Goal: Information Seeking & Learning: Understand process/instructions

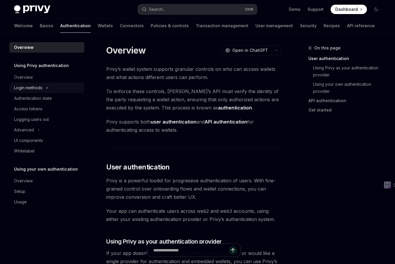
click at [38, 82] on button "Login methods" at bounding box center [46, 87] width 75 height 11
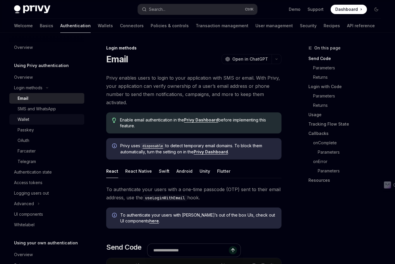
click at [28, 117] on div "Wallet" at bounding box center [24, 119] width 12 height 7
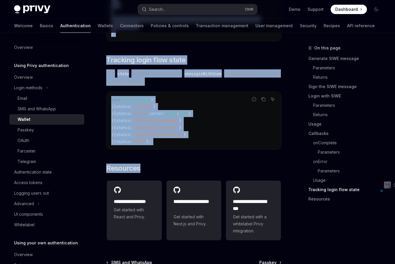
scroll to position [1543, 0]
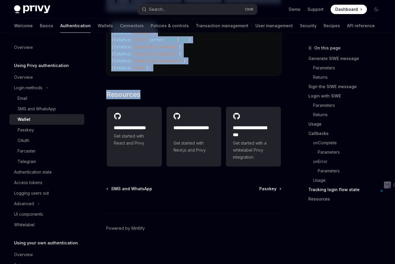
drag, startPoint x: 105, startPoint y: 57, endPoint x: 228, endPoint y: 76, distance: 124.7
copy div "Loremi DoloRS Amet co AdipISC ElitSE Doei te InciDID Utl etdol mag aliquae admi…"
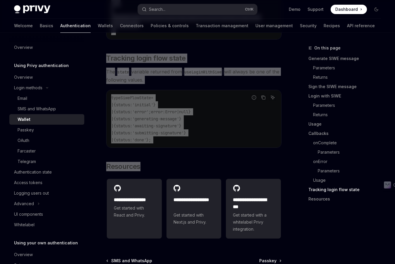
scroll to position [1339, 0]
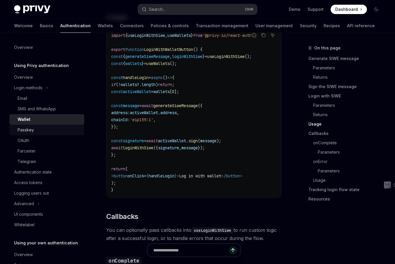
scroll to position [29, 0]
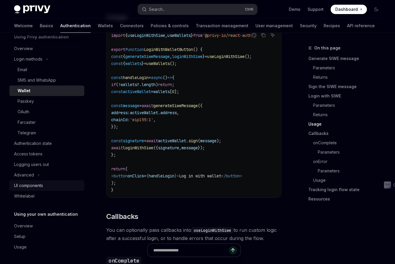
click at [27, 185] on div "UI components" at bounding box center [28, 185] width 29 height 7
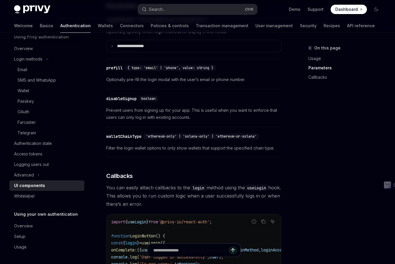
scroll to position [555, 0]
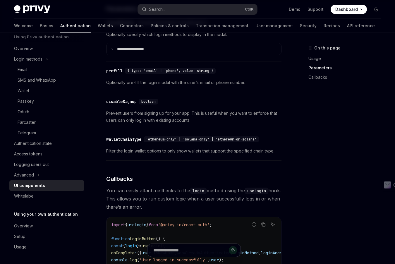
click at [163, 123] on span "Prevent users from signing up for your app. This is useful when you want to enf…" at bounding box center [193, 117] width 175 height 14
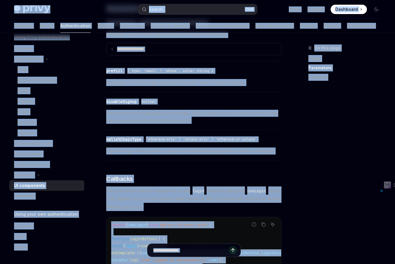
click at [162, 130] on div "​ disableSignup boolean Prevent users from signing up for your app. This is use…" at bounding box center [193, 112] width 175 height 35
click at [223, 122] on span "Prevent users from signing up for your app. This is useful when you want to enf…" at bounding box center [193, 117] width 175 height 14
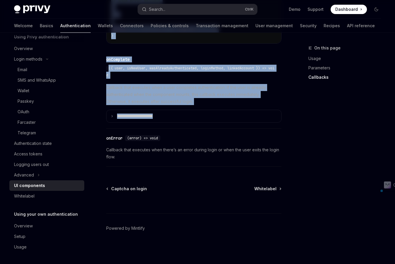
scroll to position [884, 0]
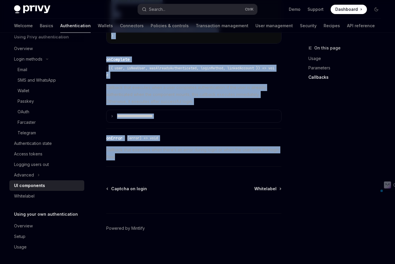
drag, startPoint x: 107, startPoint y: 58, endPoint x: 236, endPoint y: 160, distance: 164.3
copy div "LO ipsumdolor SitaME Cons ad ElitSED DoeiUS Temp in UtlaBOR Etdol magnaali enim…"
click at [30, 89] on div "Wallet" at bounding box center [49, 90] width 63 height 7
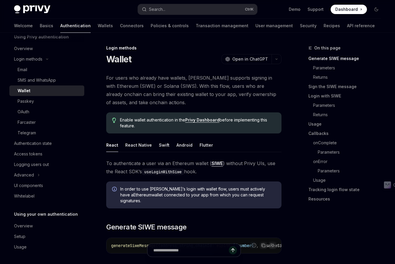
click at [151, 86] on span "For users who already have wallets, [PERSON_NAME] supports signing in with Ethe…" at bounding box center [193, 90] width 175 height 33
copy span "SIWS"
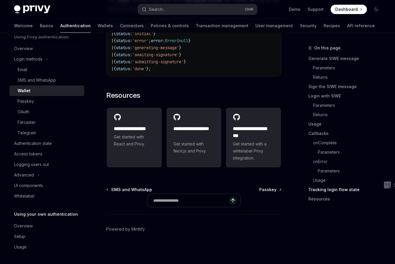
scroll to position [1543, 0]
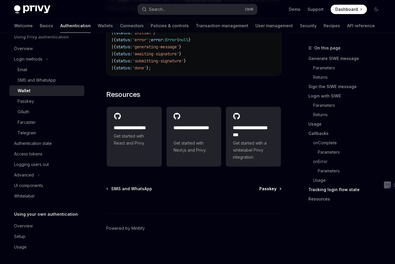
click at [272, 188] on span "Passkey" at bounding box center [267, 189] width 17 height 6
type textarea "*"
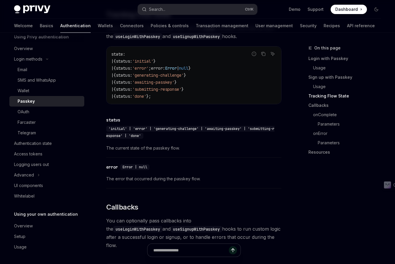
scroll to position [555, 0]
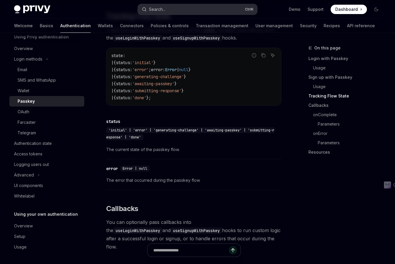
click at [178, 10] on button "Search... Ctrl K" at bounding box center [197, 9] width 119 height 11
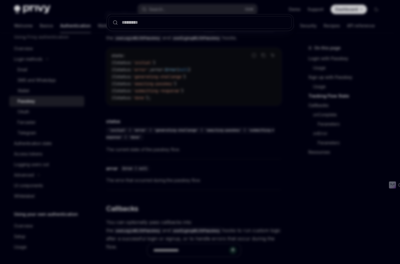
type input "****"
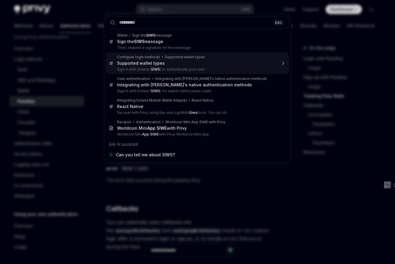
drag, startPoint x: 155, startPoint y: 63, endPoint x: 144, endPoint y: 65, distance: 11.9
type textarea "*"
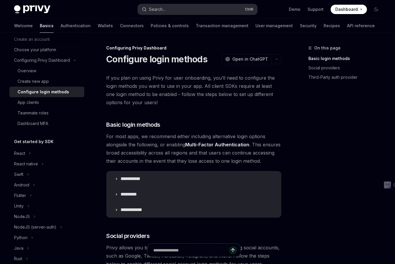
click at [180, 11] on button "Search... Ctrl K" at bounding box center [197, 9] width 119 height 11
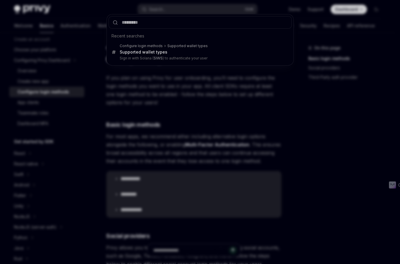
type input "****"
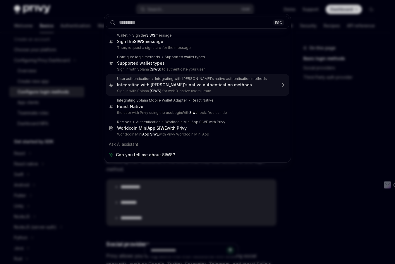
type textarea "*"
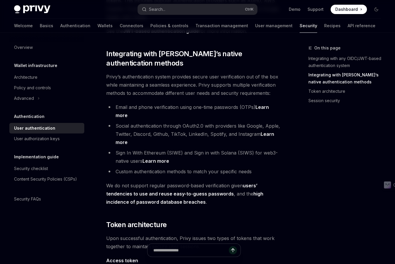
scroll to position [296, 0]
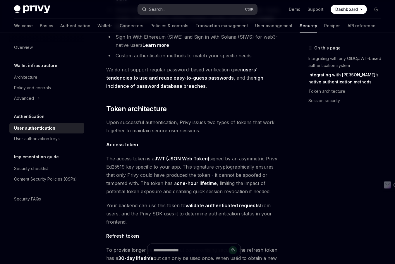
click at [167, 10] on button "Search... Ctrl K" at bounding box center [197, 9] width 119 height 11
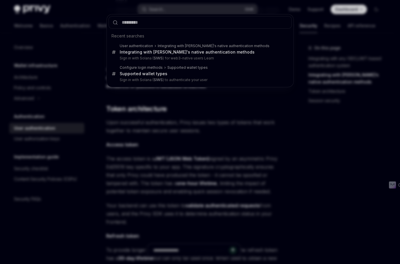
type input "****"
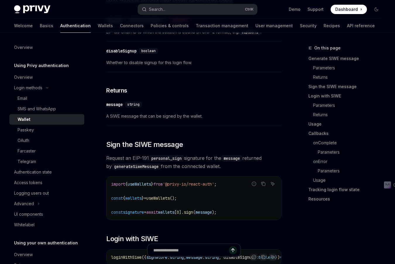
scroll to position [33, 0]
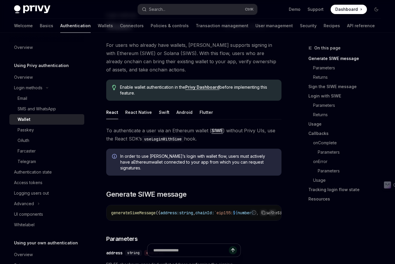
type textarea "*"
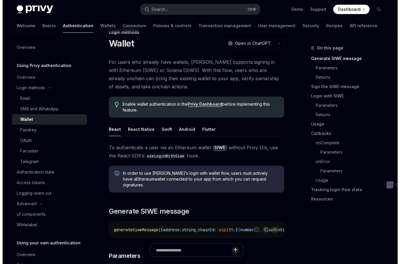
scroll to position [0, 0]
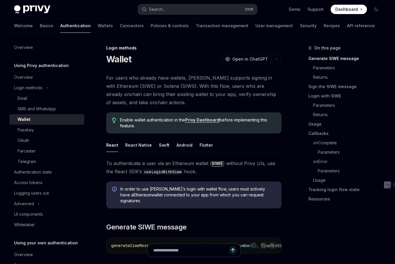
click at [262, 49] on div "Login methods" at bounding box center [193, 48] width 175 height 6
click at [160, 9] on div "Search..." at bounding box center [157, 9] width 16 height 7
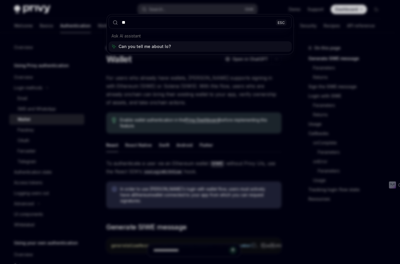
type input "***"
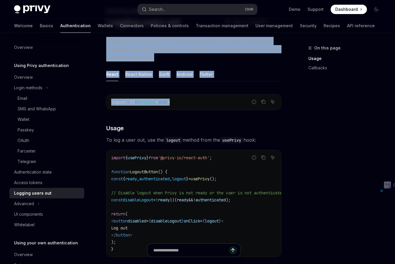
scroll to position [292, 0]
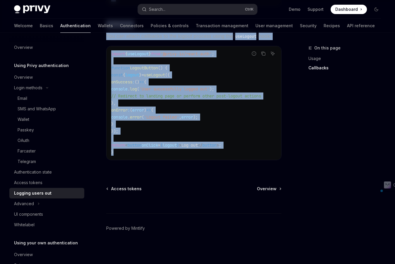
drag, startPoint x: 107, startPoint y: 44, endPoint x: 277, endPoint y: 160, distance: 206.1
copy div "Loremip dol s amet cons adipi elitseddoeius tempori, utlabore etdol magnaa enim…"
click at [251, 209] on div at bounding box center [193, 202] width 175 height 22
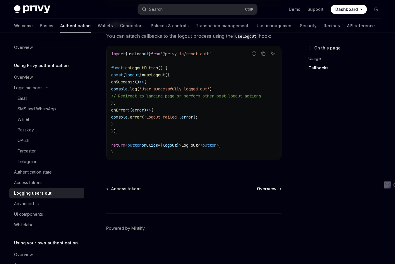
click at [267, 186] on span "Overview" at bounding box center [267, 189] width 20 height 6
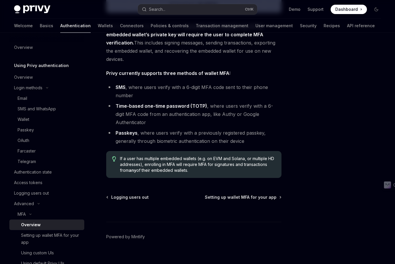
scroll to position [228, 0]
type textarea "*"
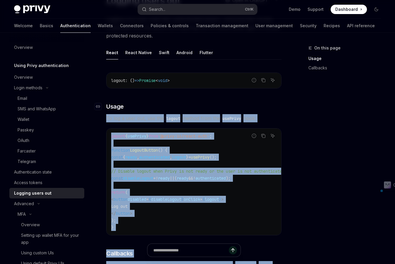
scroll to position [58, 0]
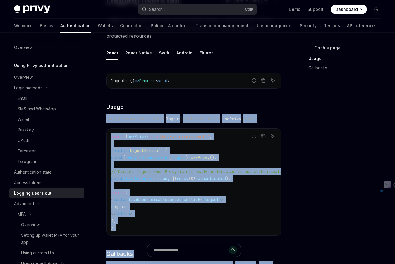
drag, startPoint x: 241, startPoint y: 149, endPoint x: 103, endPoint y: 121, distance: 141.0
click at [103, 121] on div "Using Privy authentication Logging users out OpenAI Open in ChatGPT OpenAI Open…" at bounding box center [138, 239] width 287 height 506
copy div "Lo ips d sita con, adi eli seddoe tempor inci utl etdOlore magn: Aliqua enimadm…"
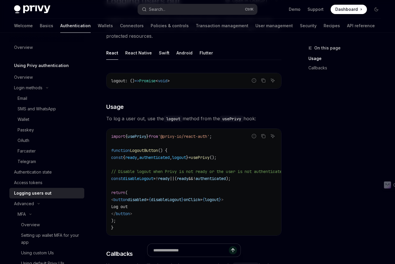
click at [280, 53] on ul "React React Native Swift Android Flutter" at bounding box center [193, 53] width 175 height 14
